Goal: Transaction & Acquisition: Purchase product/service

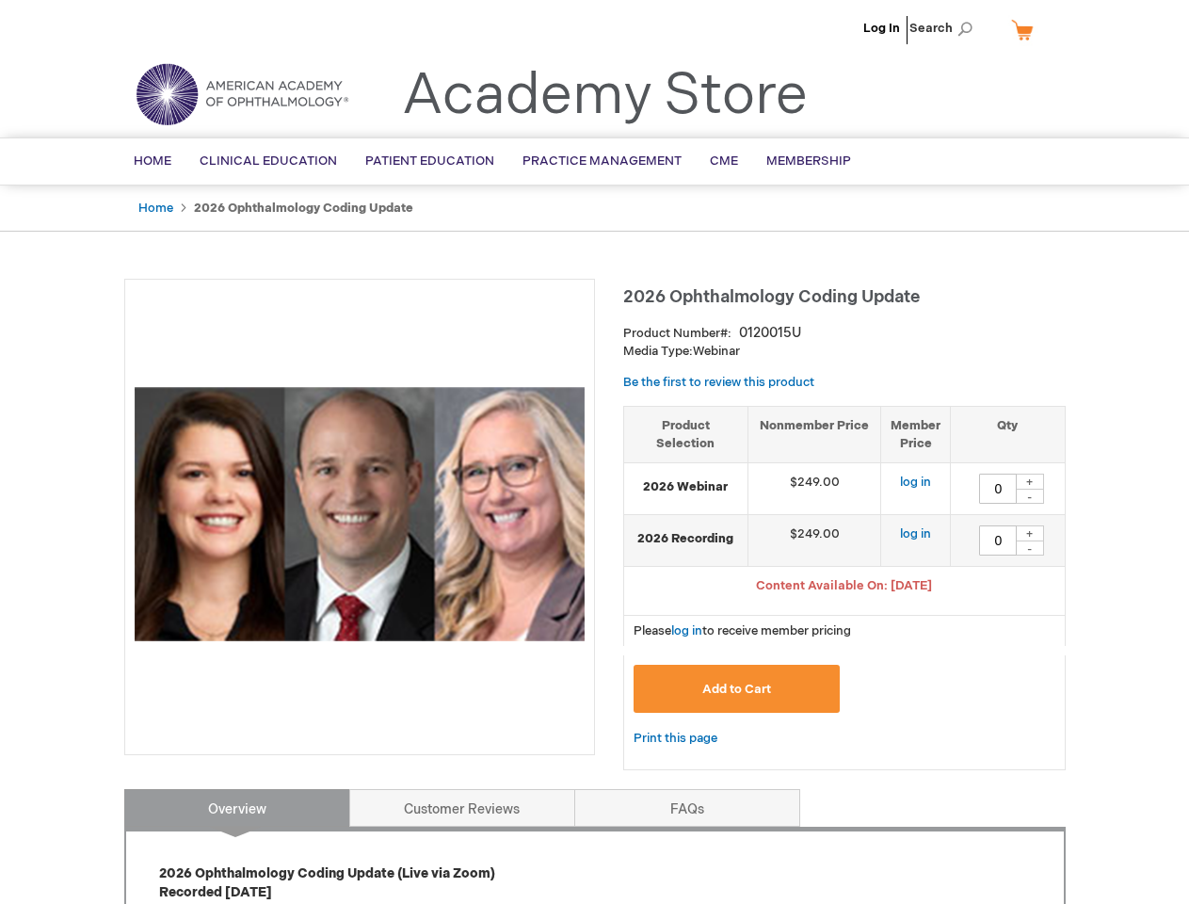
click at [594, 452] on div at bounding box center [359, 517] width 471 height 477
click at [946, 28] on span "Search" at bounding box center [946, 28] width 72 height 38
click at [845, 588] on span "Content Available On: [DATE]" at bounding box center [844, 585] width 176 height 15
click at [1030, 481] on div "+" at bounding box center [1030, 482] width 28 height 16
click at [1030, 496] on div "-" at bounding box center [1030, 496] width 28 height 15
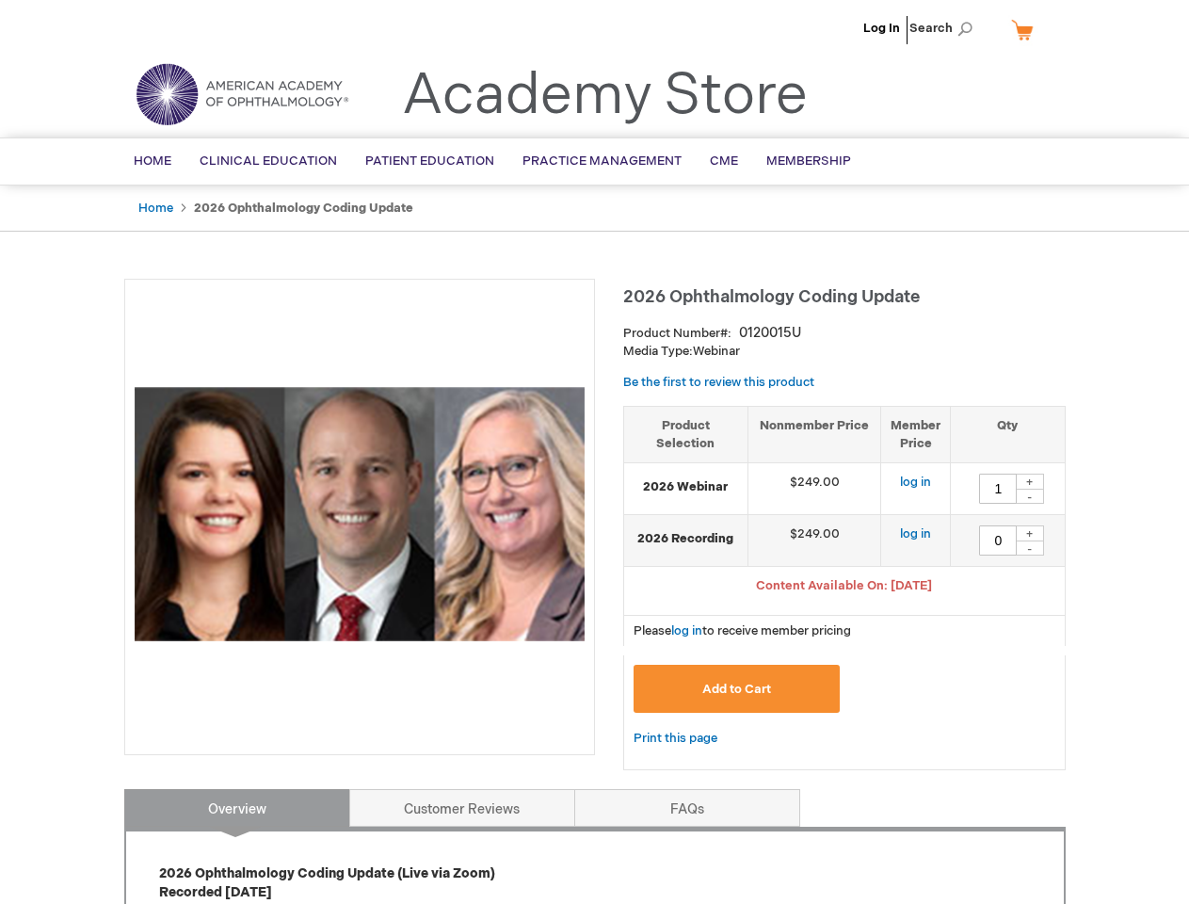
type input "0"
click at [1030, 533] on div "+" at bounding box center [1030, 533] width 28 height 16
click at [1030, 548] on div "-" at bounding box center [1030, 548] width 28 height 15
type input "0"
